Goal: Complete application form: Complete application form

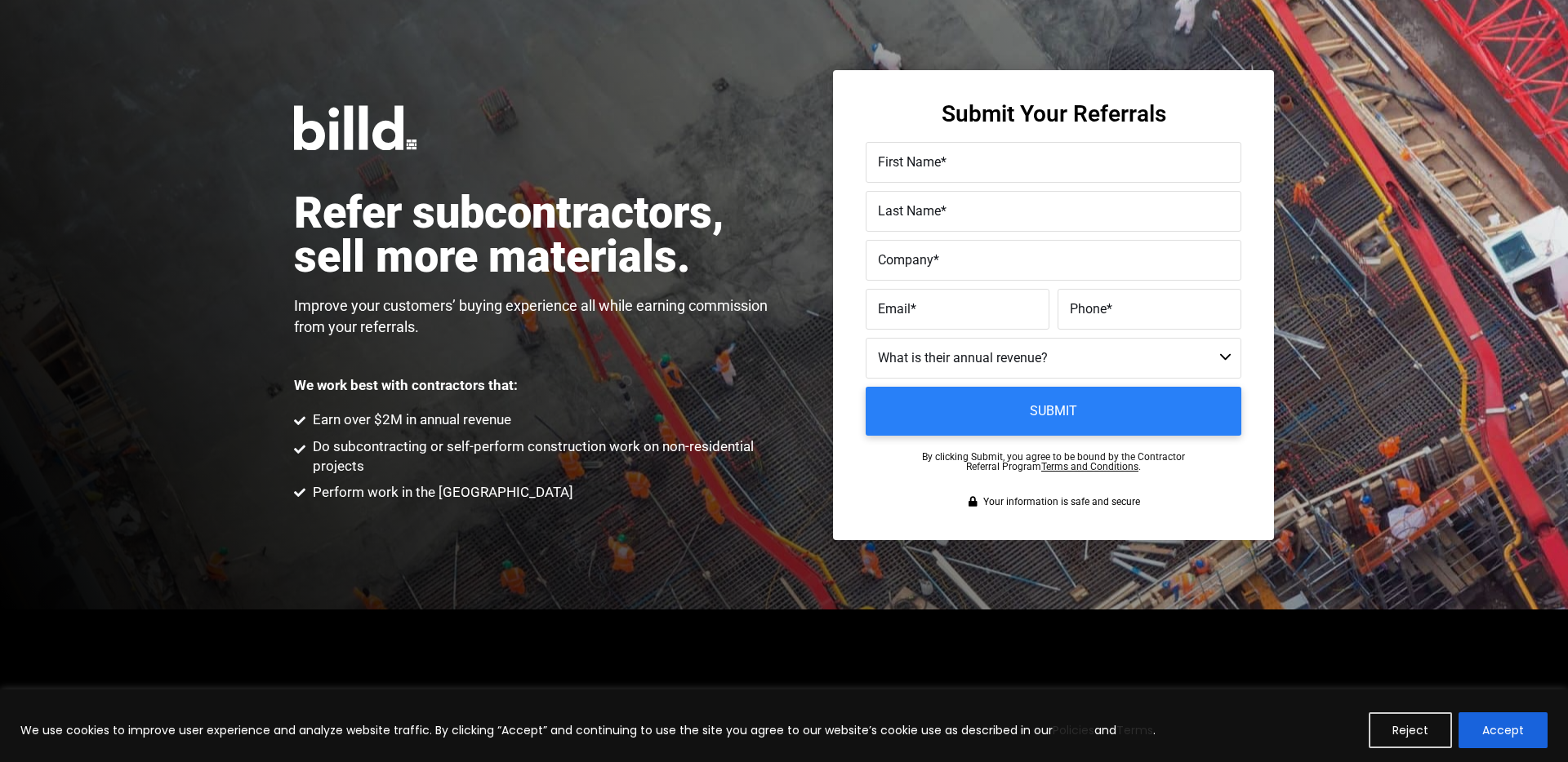
click at [935, 306] on label "Email *" at bounding box center [957, 308] width 159 height 23
click at [935, 306] on input "Email *" at bounding box center [957, 310] width 184 height 41
paste input "[EMAIL_ADDRESS][DOMAIN_NAME]"
type input "[EMAIL_ADDRESS][DOMAIN_NAME]"
click at [945, 357] on select "Less than $1M $1M - $2M $2M - $4M $4M - $8M $8M - $25M $25M - $40M $40M +" at bounding box center [1053, 359] width 376 height 41
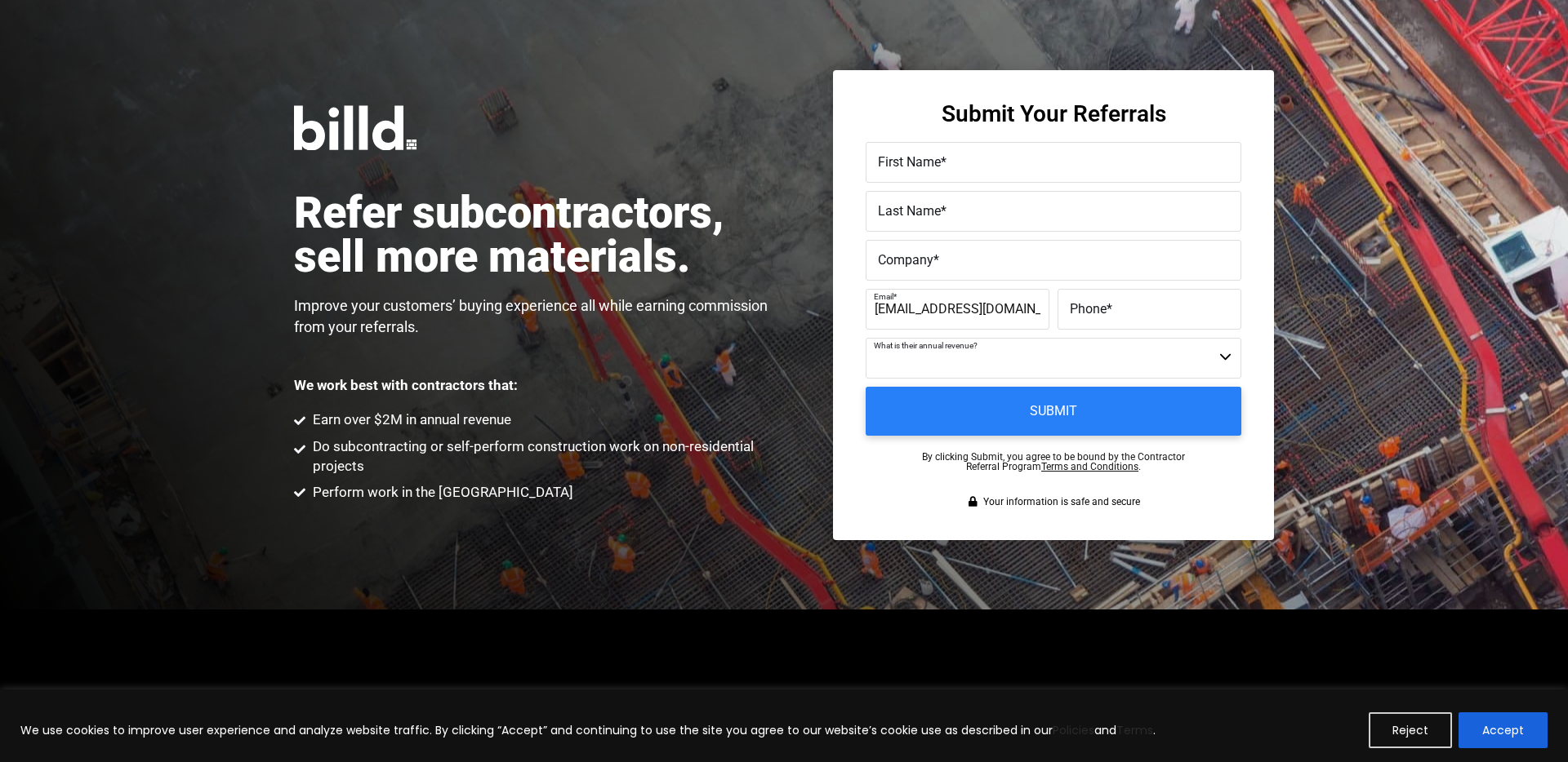
select select "$4M - $8M"
click at [865, 338] on select "Less than $1M $1M - $2M $2M - $4M $4M - $8M $8M - $25M $25M - $40M $40M +" at bounding box center [1053, 359] width 376 height 41
click at [1118, 313] on label "Phone *" at bounding box center [1149, 308] width 159 height 23
click at [1118, 313] on input "Phone *" at bounding box center [1149, 310] width 184 height 41
paste input "[PHONE_NUMBER]"
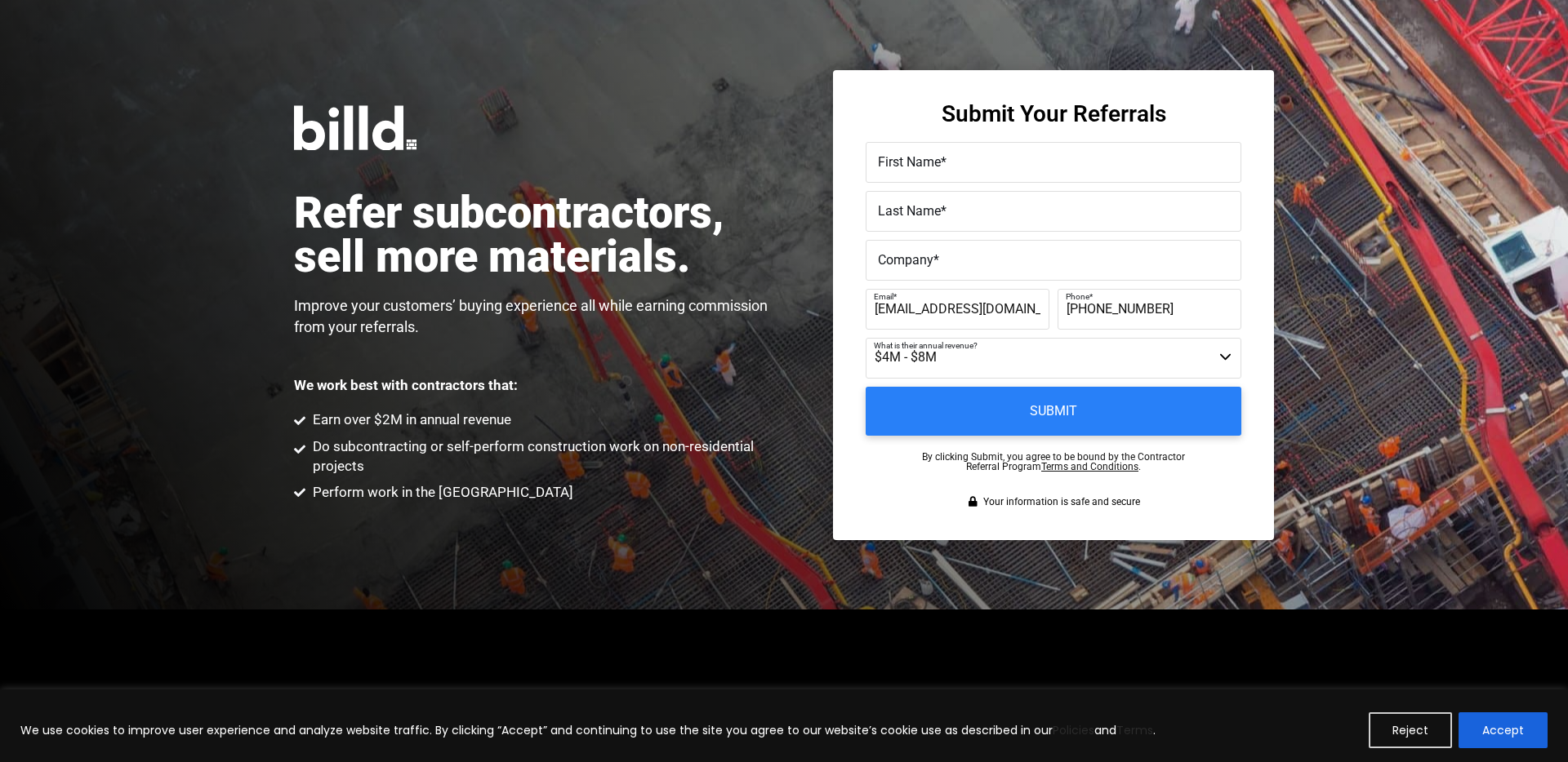
type input "[PHONE_NUMBER]"
click at [975, 260] on label "Company *" at bounding box center [1053, 259] width 351 height 23
click at [975, 260] on input "Company *" at bounding box center [1053, 260] width 376 height 41
paste input "BH Prime Inc"
type input "BH Prime Inc"
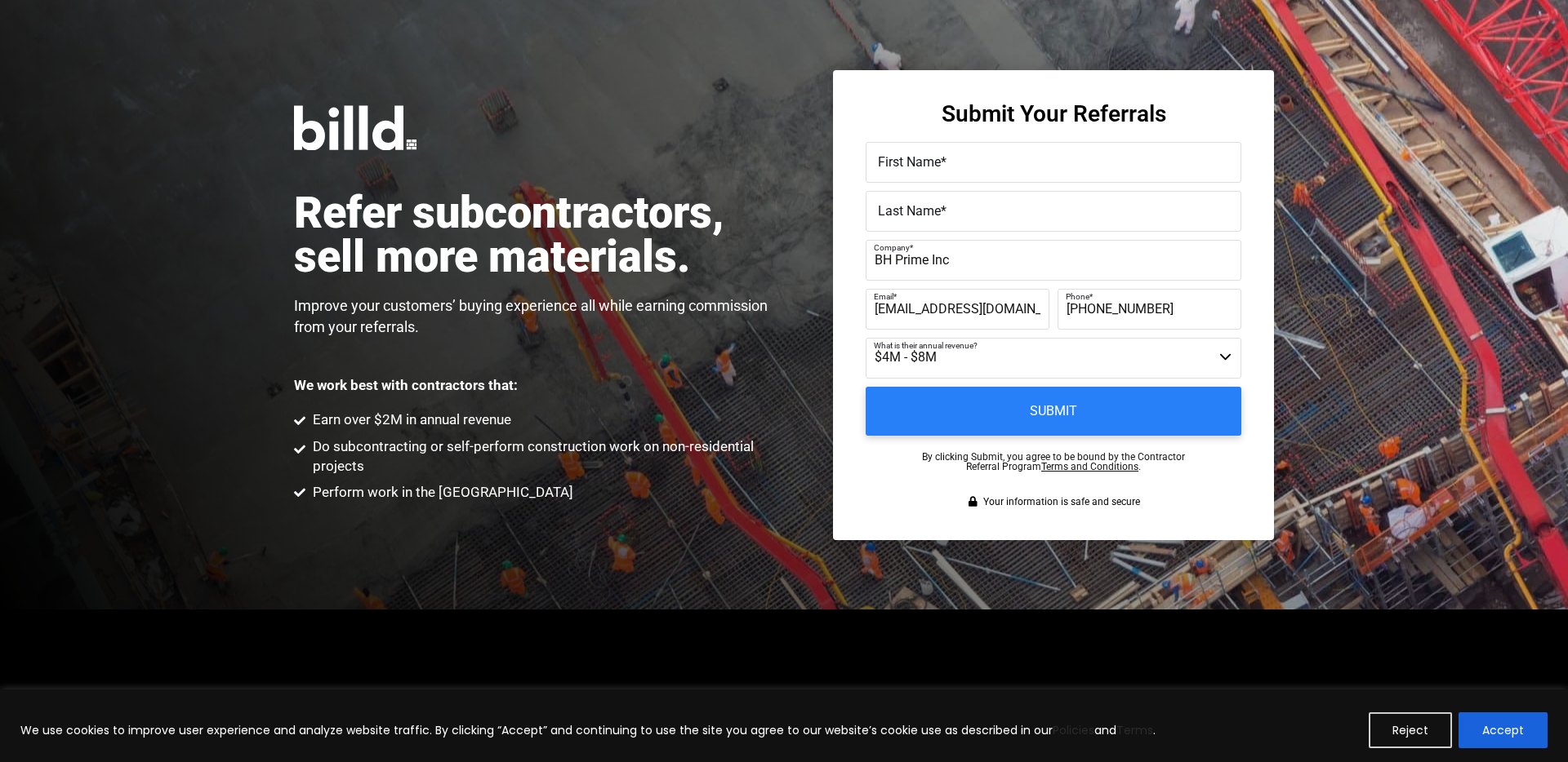
click at [965, 213] on label "Last Name *" at bounding box center [1053, 211] width 351 height 23
click at [965, 213] on input "Last Name *" at bounding box center [1053, 212] width 376 height 41
paste input "Shuchat"
type input "Shuchat"
click at [934, 169] on label "First Name *" at bounding box center [1053, 161] width 351 height 23
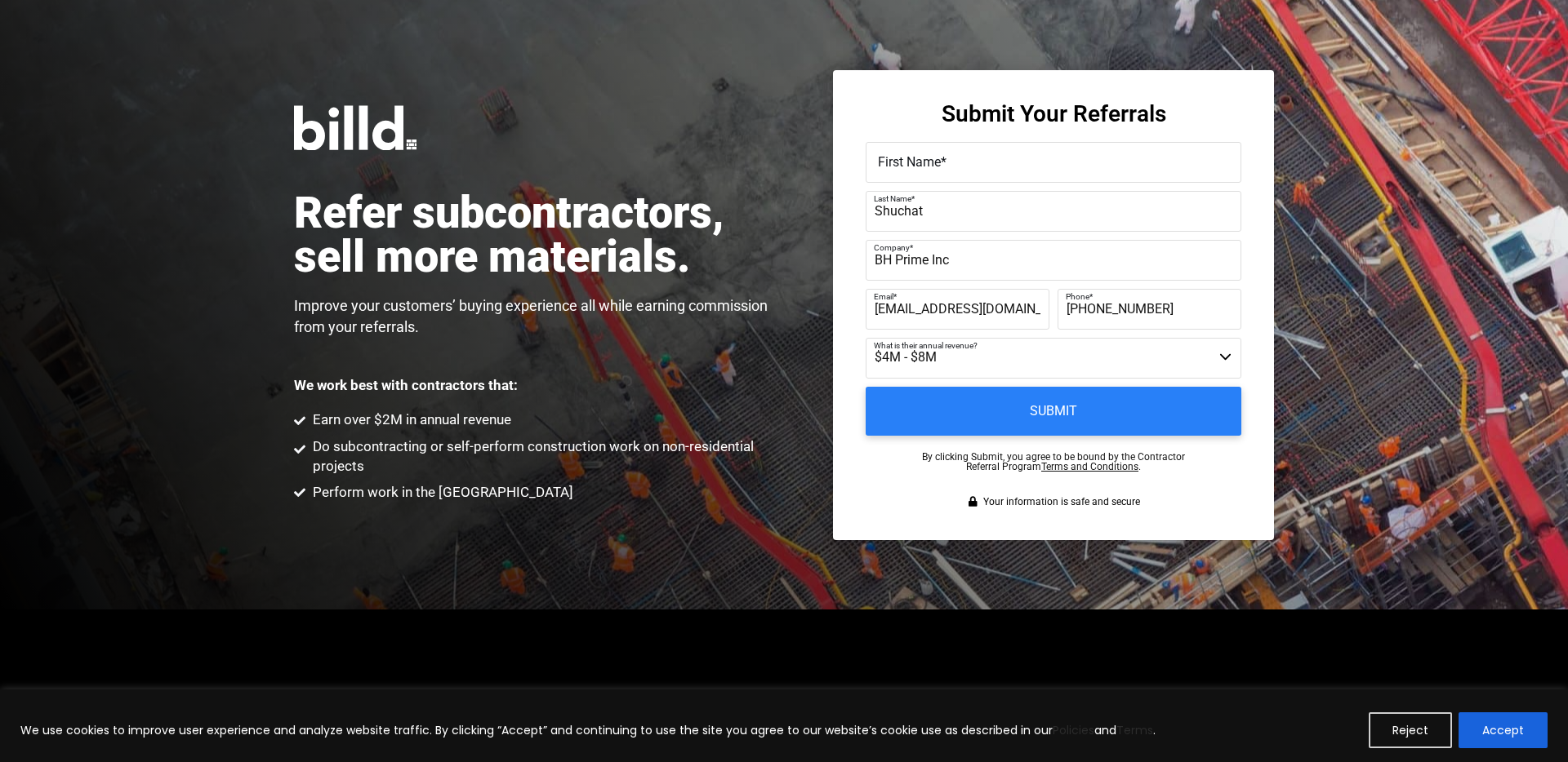
click at [934, 169] on input "First Name *" at bounding box center [1053, 163] width 376 height 41
paste input "[PERSON_NAME]"
type input "[PERSON_NAME]"
click at [1096, 310] on input "[PHONE_NUMBER]" at bounding box center [1149, 310] width 184 height 41
type input "[PHONE_NUMBER]"
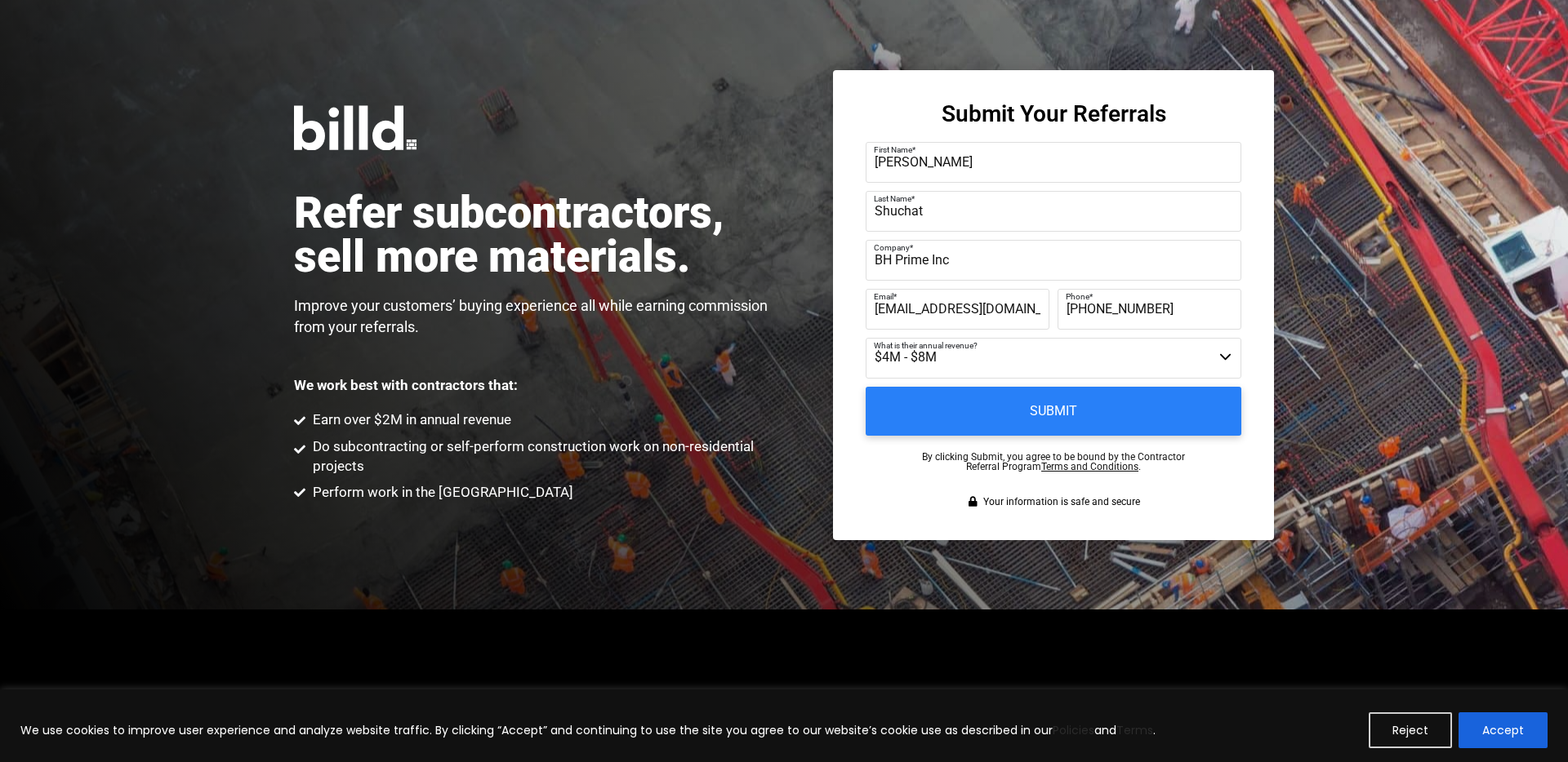
click at [1102, 308] on label "Phone *" at bounding box center [1147, 296] width 163 height 23
click at [1102, 308] on input "[PHONE_NUMBER]" at bounding box center [1149, 310] width 184 height 41
click at [1032, 420] on input "Submit" at bounding box center [1053, 410] width 394 height 51
